Goal: Book appointment/travel/reservation

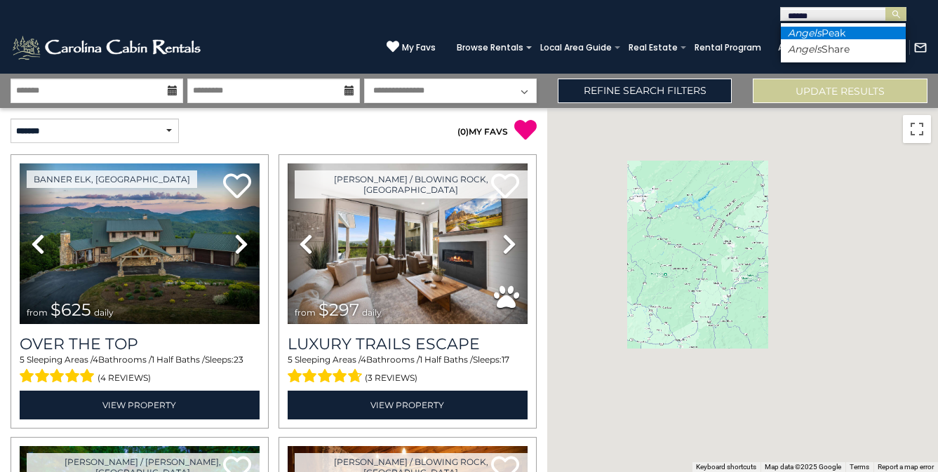
type input "******"
click at [827, 31] on li "Angels Peak" at bounding box center [843, 33] width 125 height 13
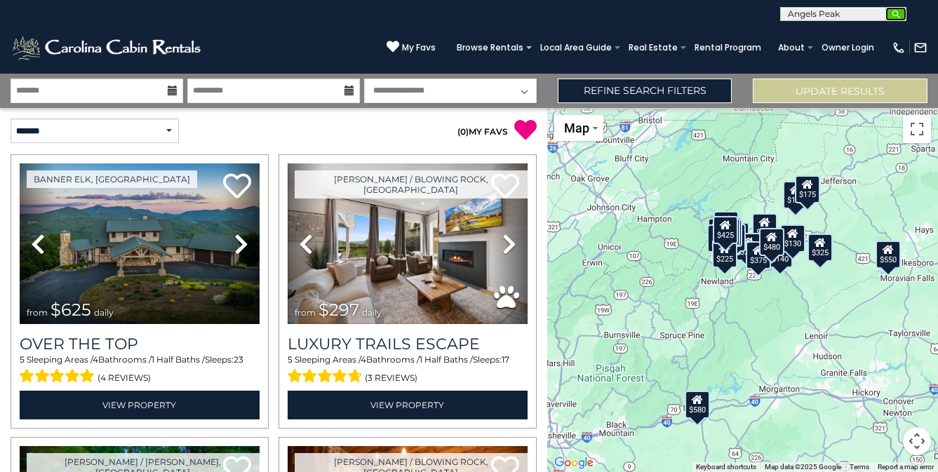
click at [894, 14] on img "submit" at bounding box center [896, 14] width 11 height 11
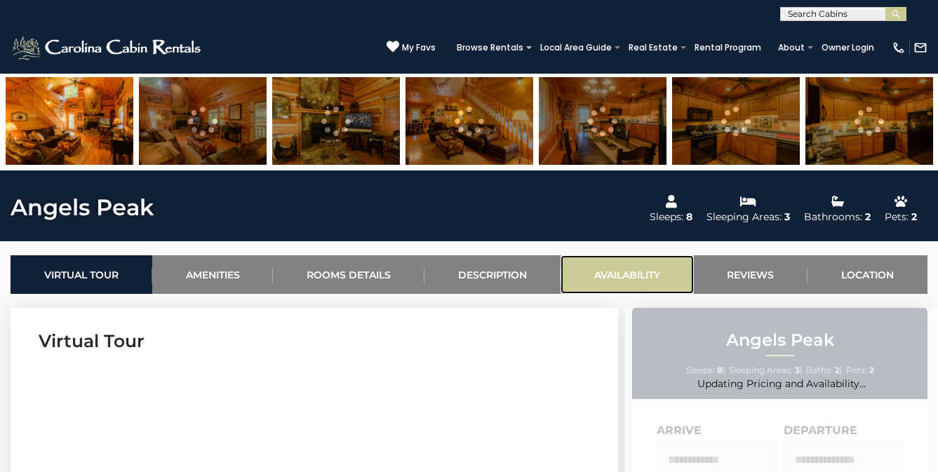
click at [635, 278] on link "Availability" at bounding box center [627, 274] width 133 height 39
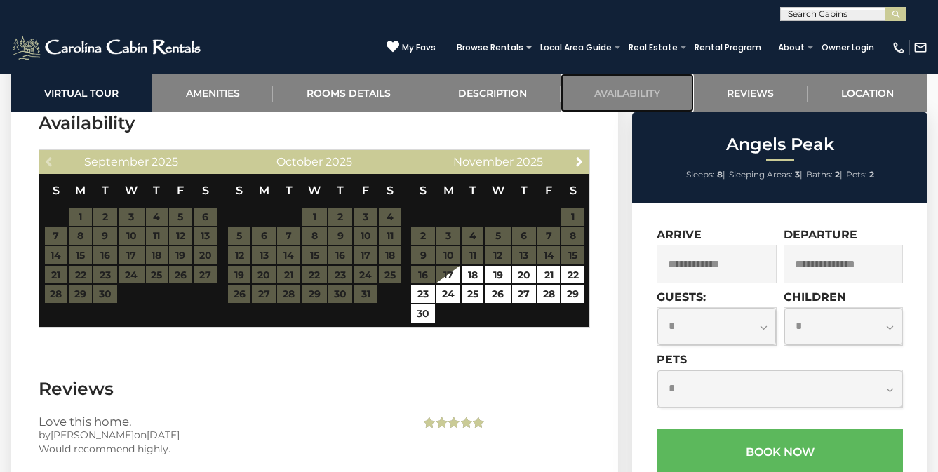
scroll to position [2447, 0]
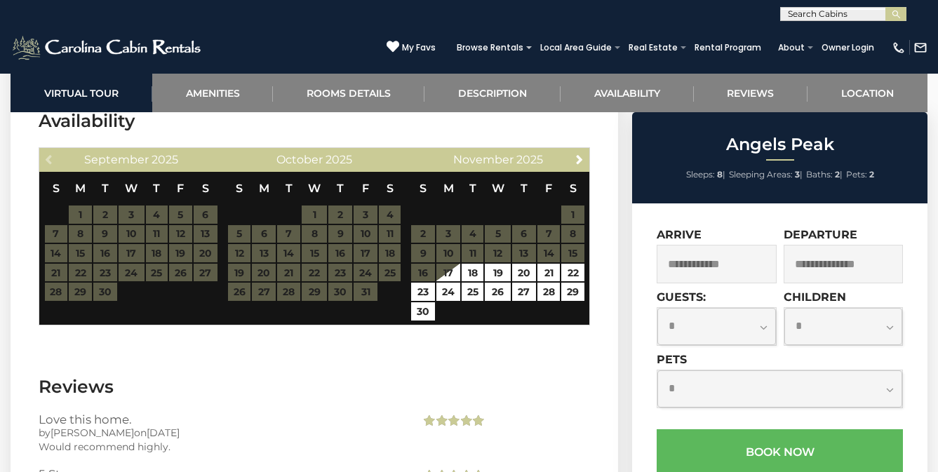
click at [184, 275] on table "S M T W T F S 1 2 3 4 5 6 7 8 9 10 11 12 13 14 15 16 17 18 19 20 21 22 23 24 25…" at bounding box center [131, 237] width 174 height 130
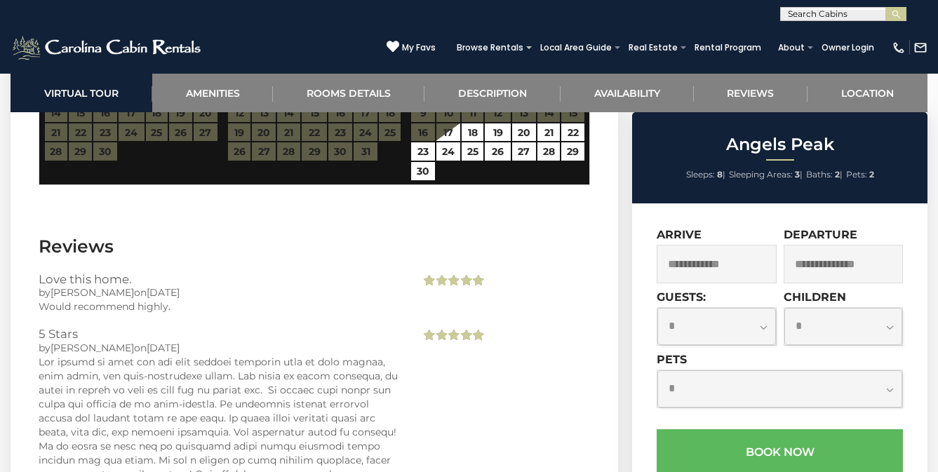
scroll to position [2504, 0]
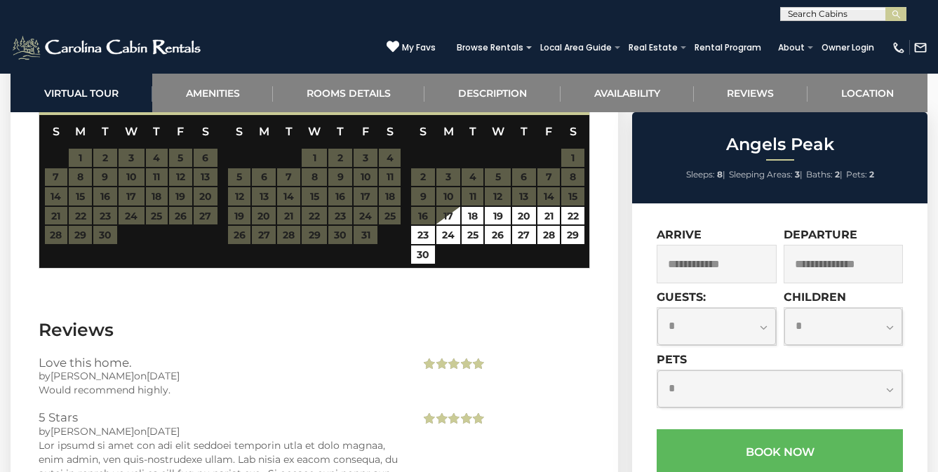
click at [80, 180] on table "S M T W T F S 1 2 3 4 5 6 7 8 9 10 11 12 13 14 15 16 17 18 19 20 21 22 23 24 25…" at bounding box center [131, 180] width 174 height 130
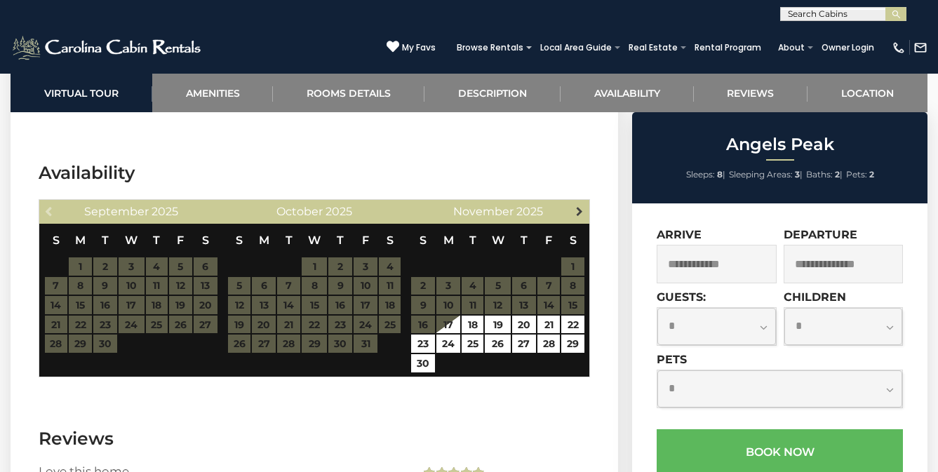
click at [580, 217] on span "Next" at bounding box center [579, 211] width 11 height 11
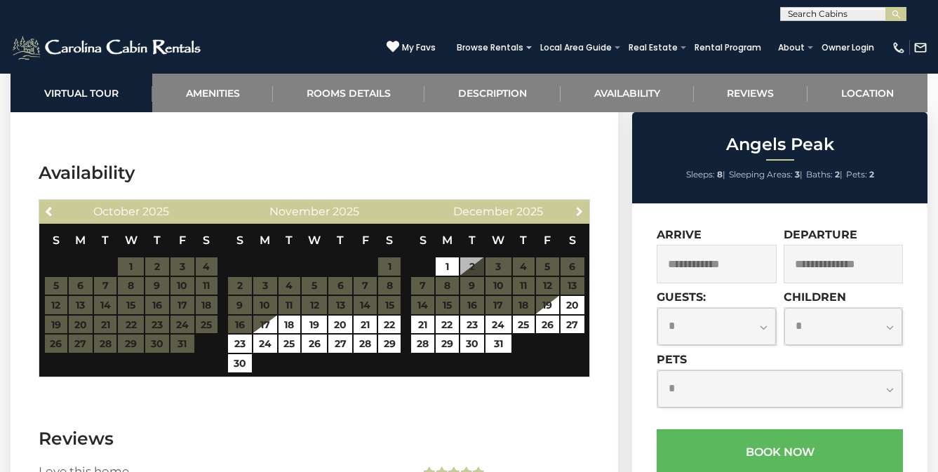
click at [580, 217] on span "Next" at bounding box center [579, 211] width 11 height 11
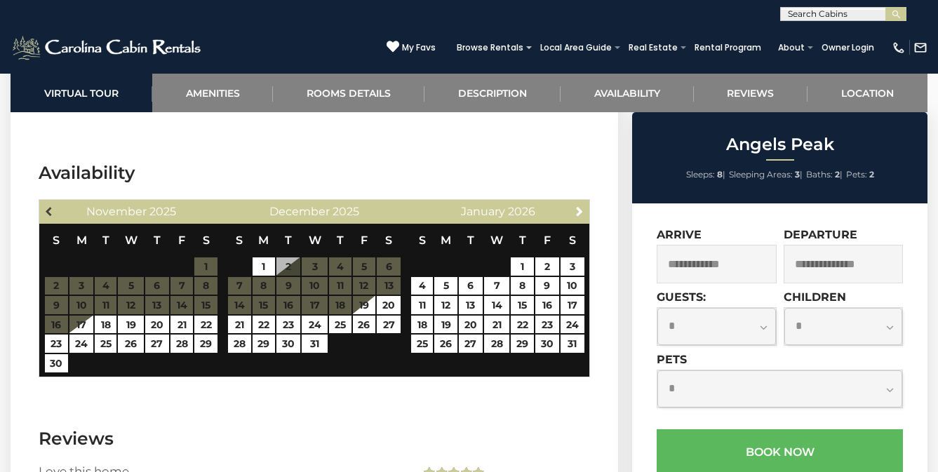
click at [53, 217] on span "Previous" at bounding box center [49, 211] width 11 height 11
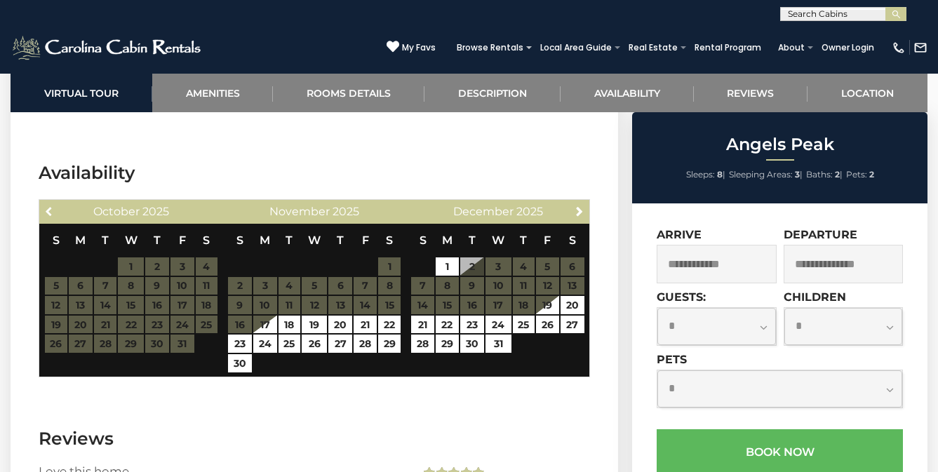
click at [53, 217] on span "Previous" at bounding box center [49, 211] width 11 height 11
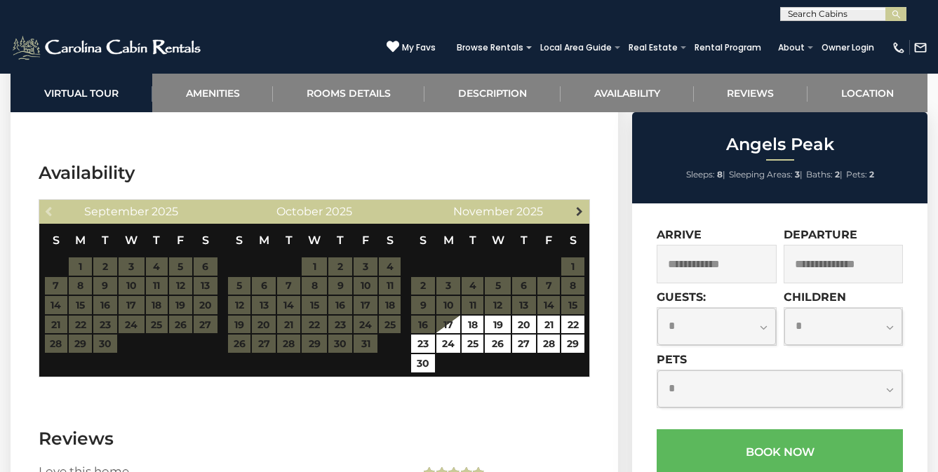
click at [582, 217] on span "Next" at bounding box center [579, 211] width 11 height 11
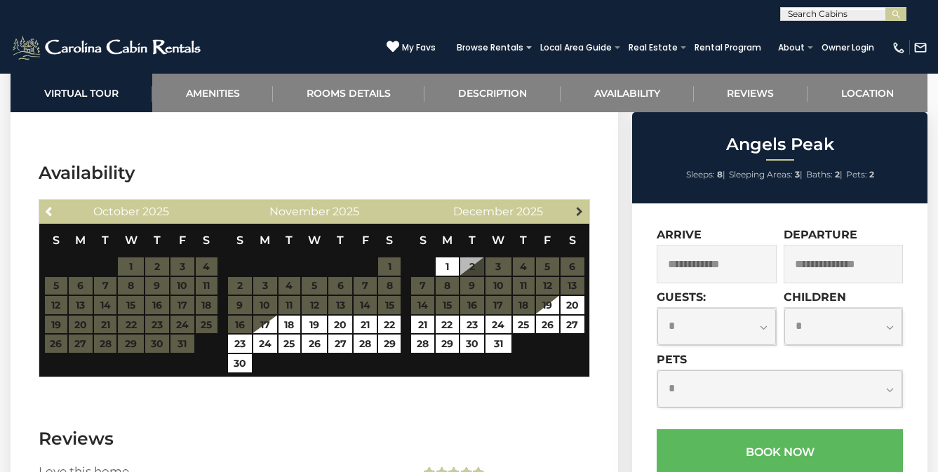
click at [579, 217] on span "Next" at bounding box center [579, 211] width 11 height 11
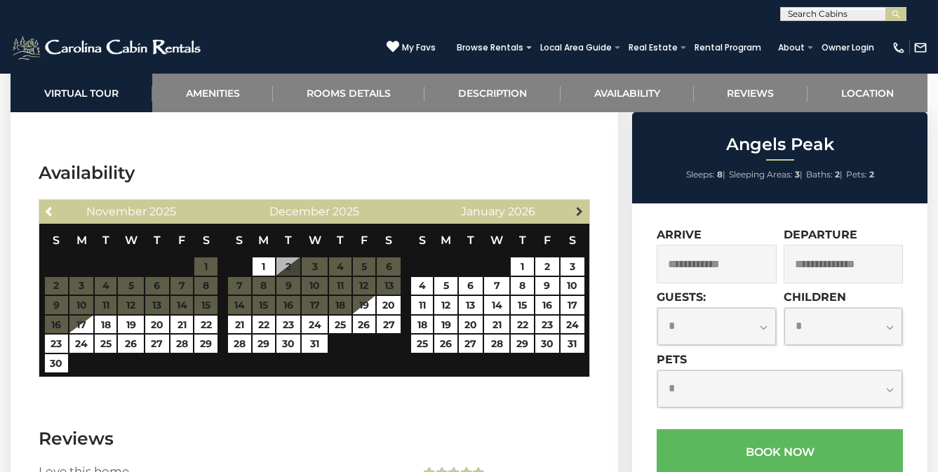
click at [575, 217] on span "Next" at bounding box center [579, 211] width 11 height 11
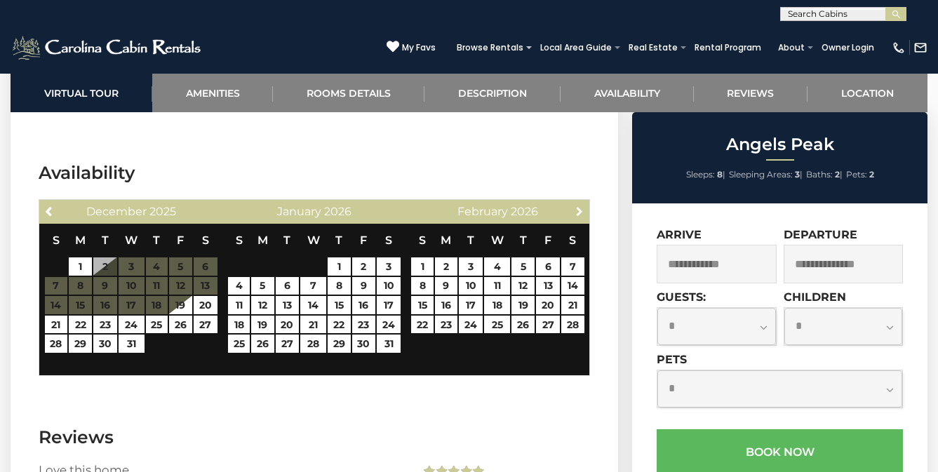
click at [575, 217] on span "Next" at bounding box center [579, 211] width 11 height 11
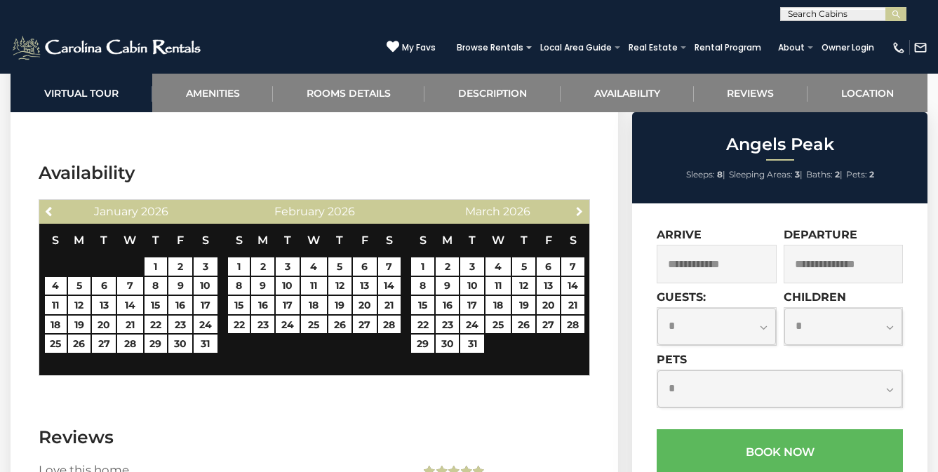
click at [575, 217] on span "Next" at bounding box center [579, 211] width 11 height 11
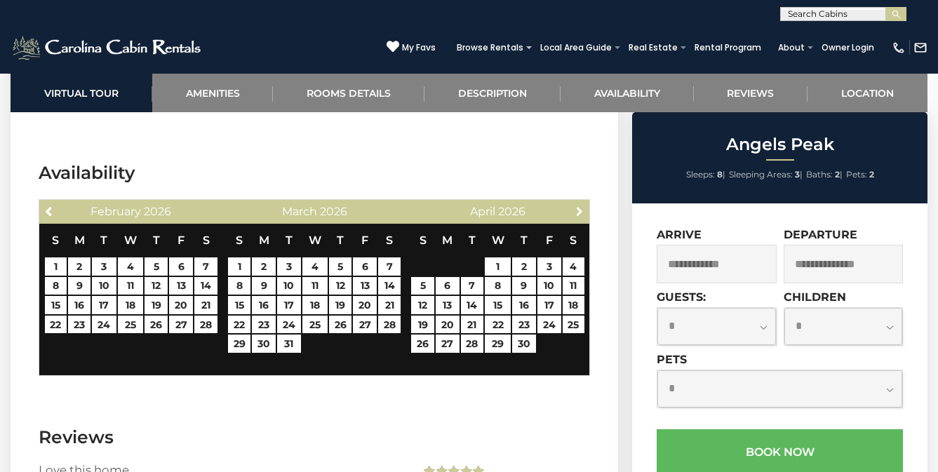
click at [575, 217] on span "Next" at bounding box center [579, 211] width 11 height 11
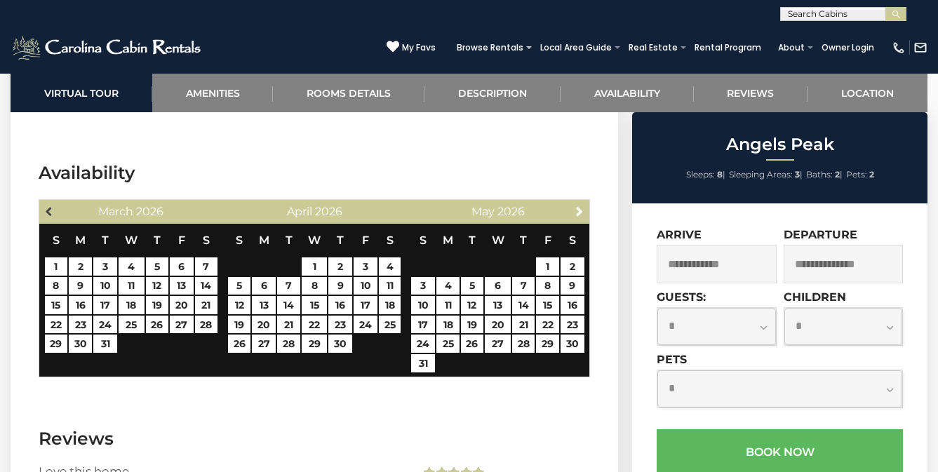
click at [50, 217] on span "Previous" at bounding box center [49, 211] width 11 height 11
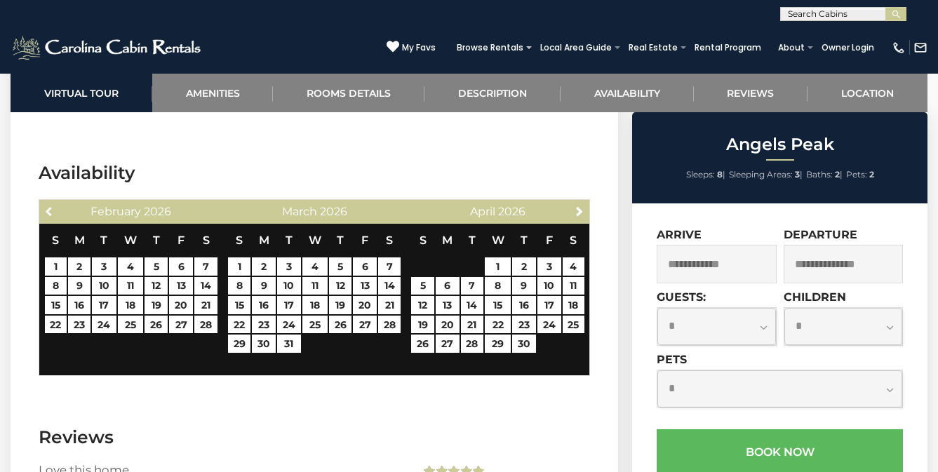
click at [50, 217] on span "Previous" at bounding box center [49, 211] width 11 height 11
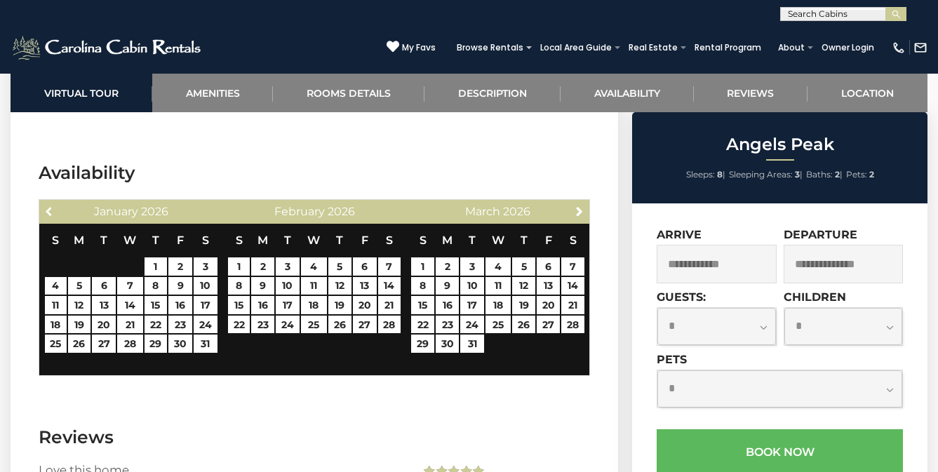
click at [50, 217] on span "Previous" at bounding box center [49, 211] width 11 height 11
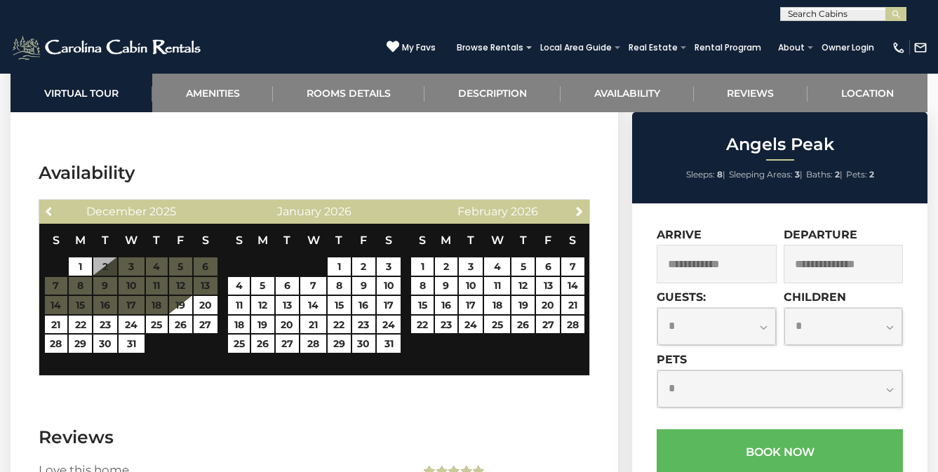
click at [50, 217] on span "Previous" at bounding box center [49, 211] width 11 height 11
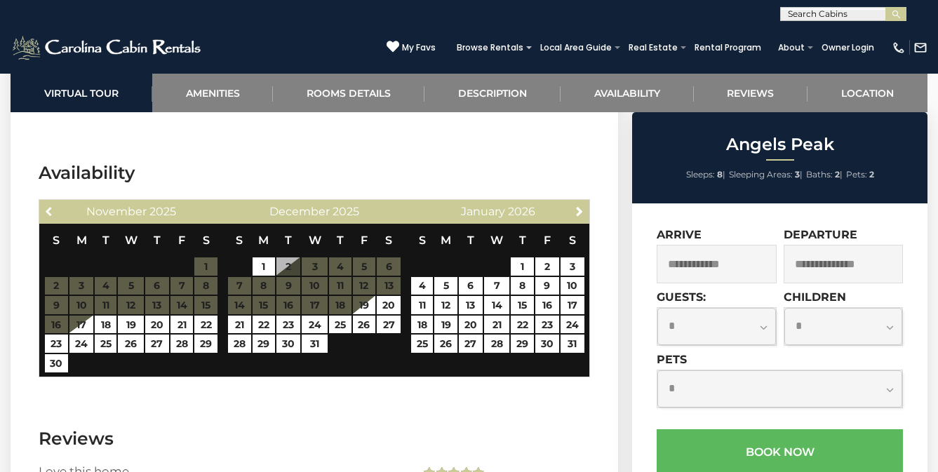
click at [50, 217] on span "Previous" at bounding box center [49, 211] width 11 height 11
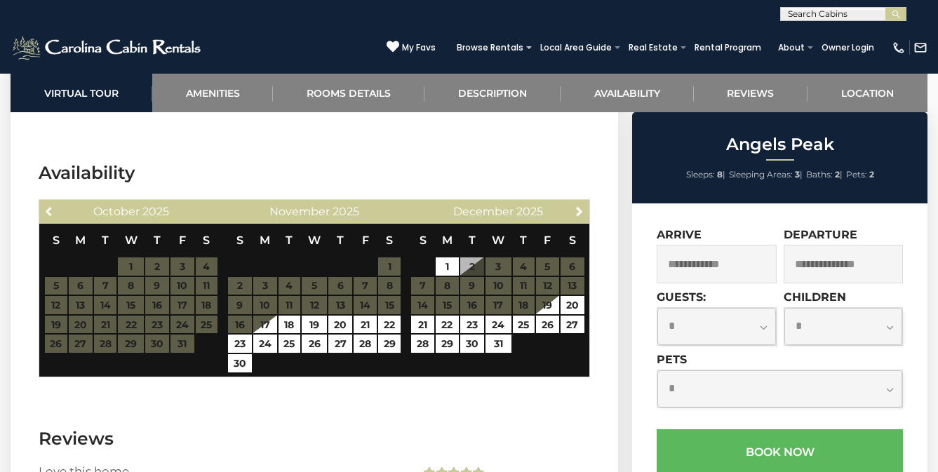
click at [50, 217] on span "Previous" at bounding box center [49, 211] width 11 height 11
